Goal: Information Seeking & Learning: Find specific page/section

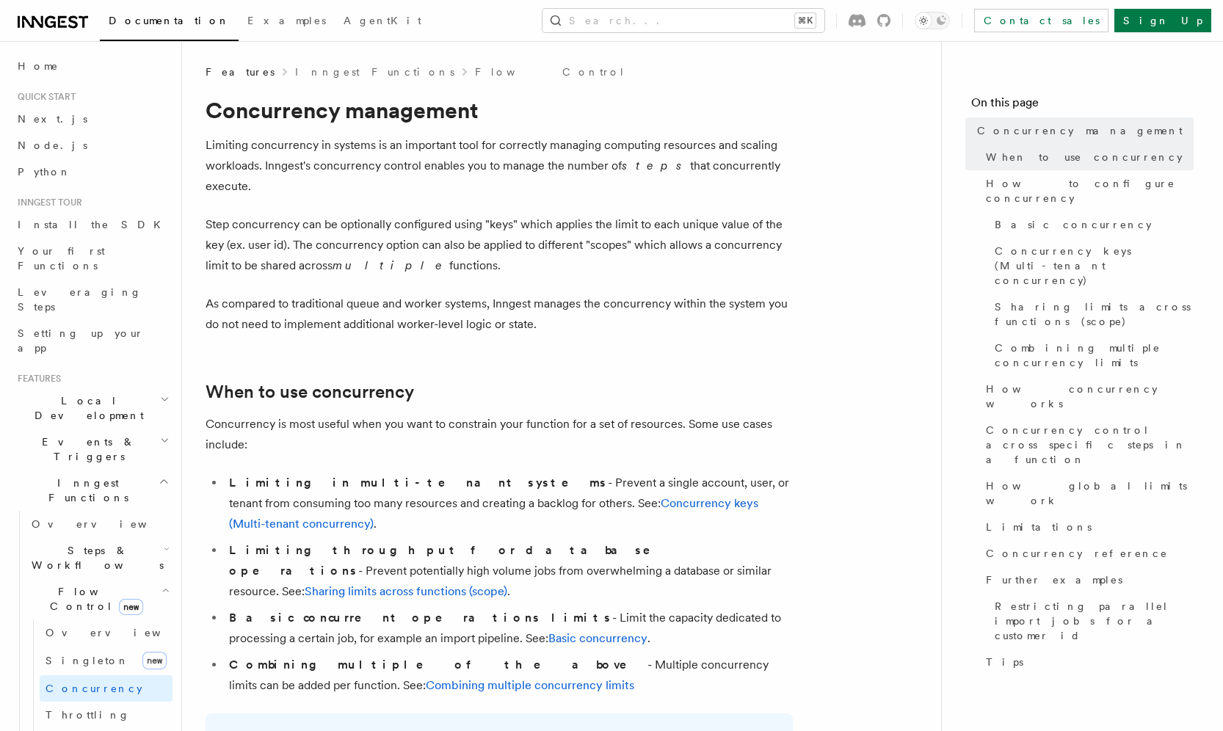
click at [166, 584] on icon "button" at bounding box center [166, 590] width 8 height 12
click at [760, 23] on button "Search... ⌘K" at bounding box center [684, 20] width 282 height 23
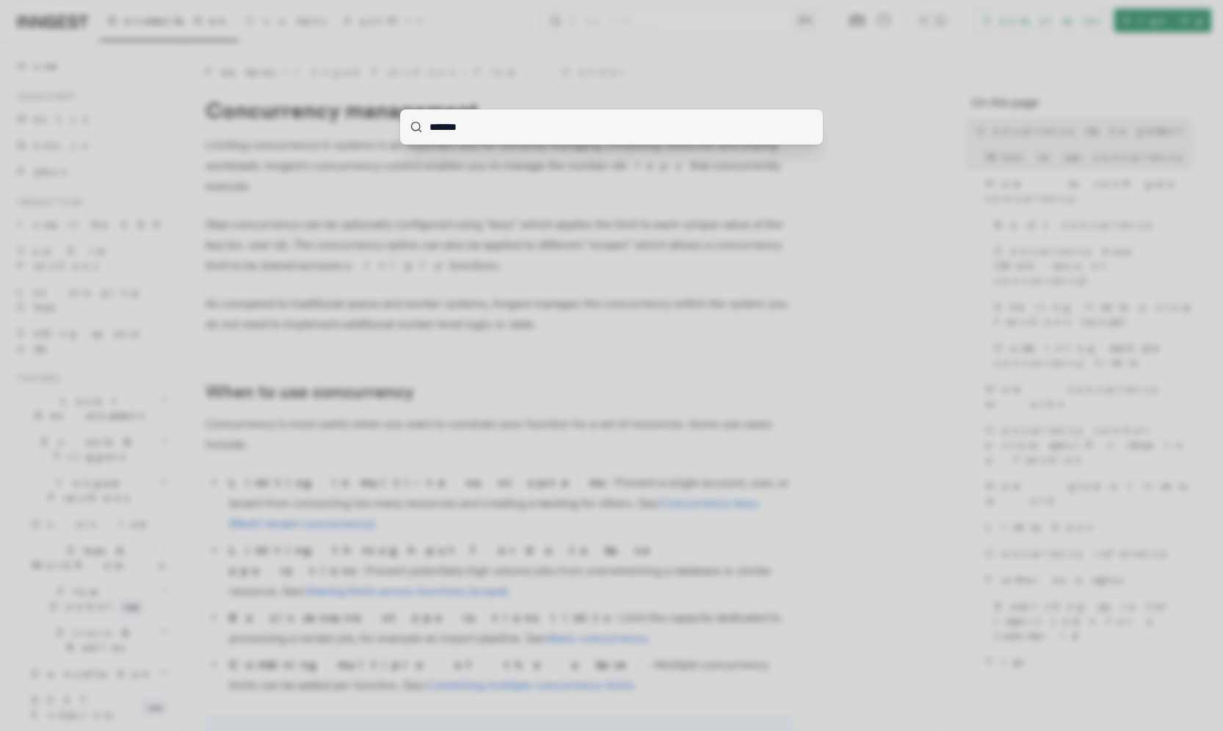
type input "*******"
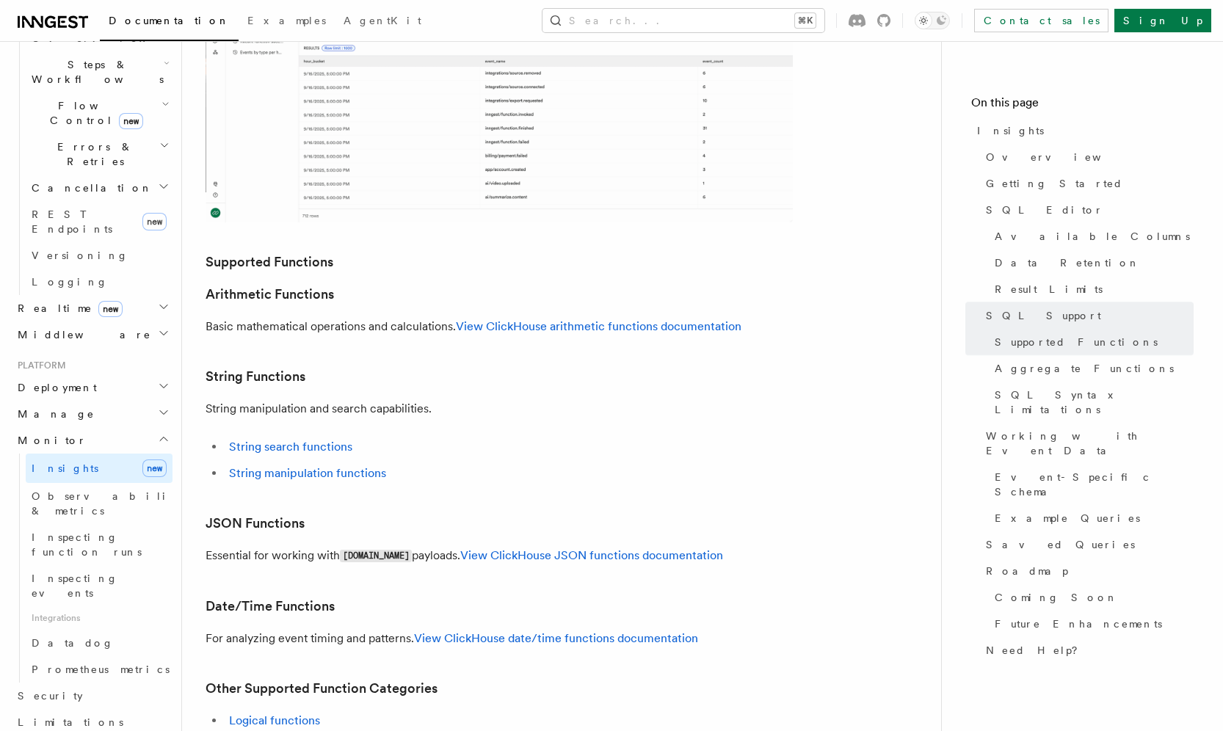
scroll to position [2765, 0]
click at [474, 363] on article "Platform Monitor Insights Inngest Insights allows you to query and analyze your…" at bounding box center [562, 224] width 712 height 5849
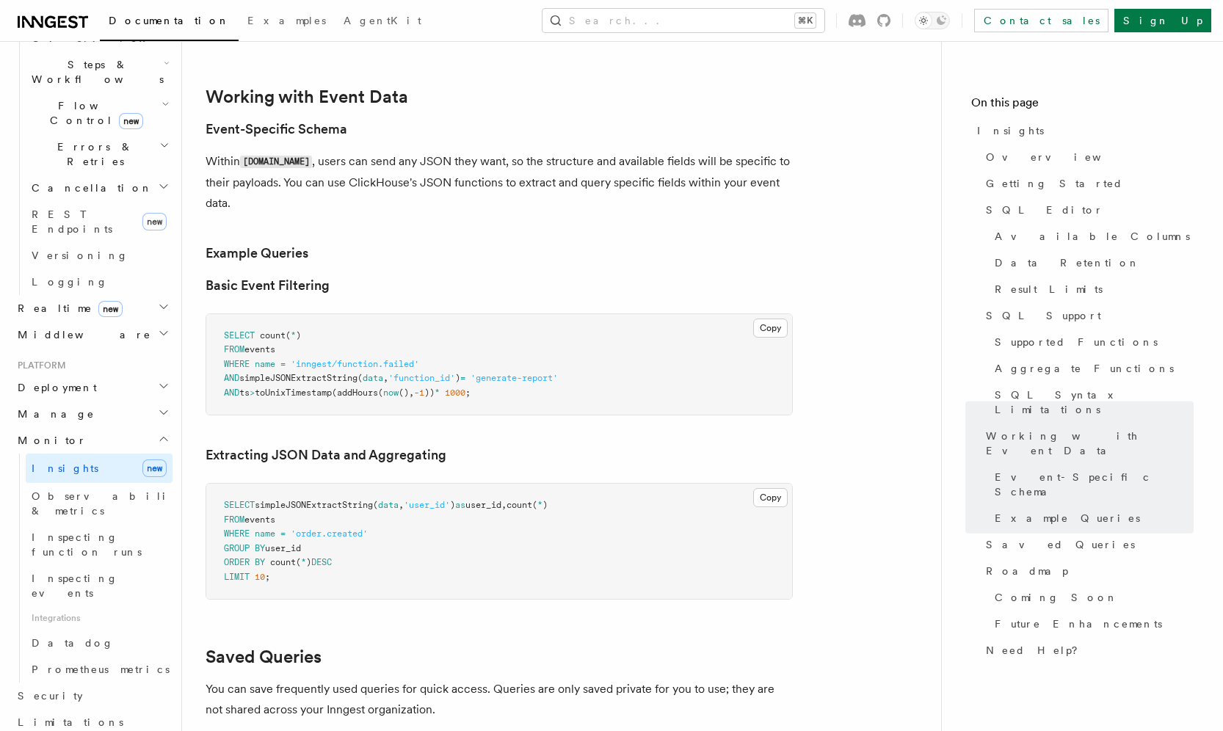
scroll to position [4243, 0]
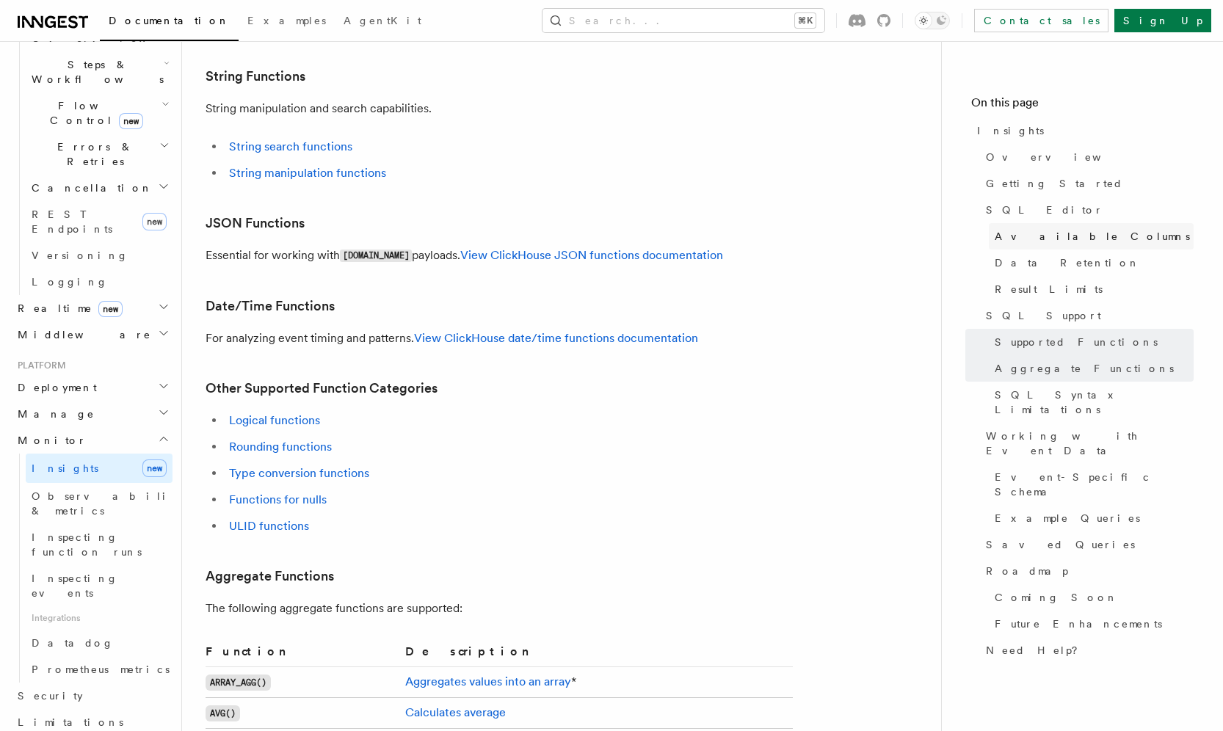
click at [1013, 236] on span "Available Columns" at bounding box center [1092, 236] width 195 height 15
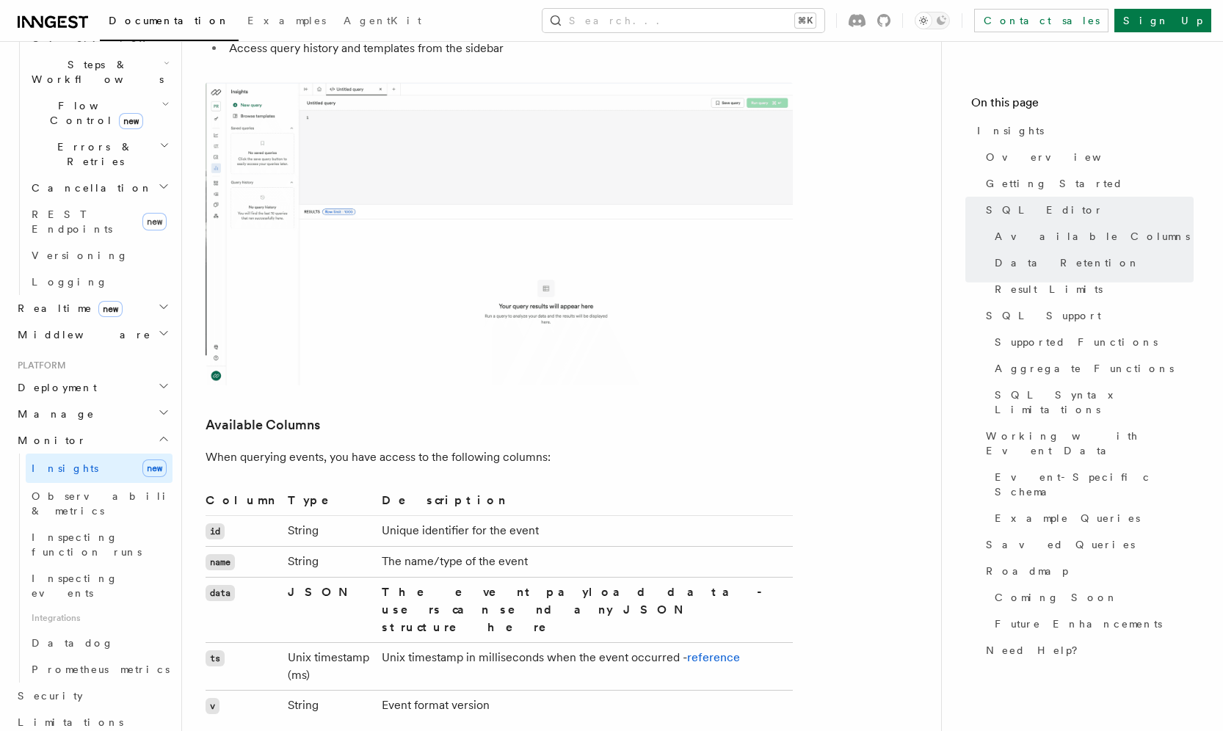
scroll to position [1550, 0]
